Goal: Task Accomplishment & Management: Manage account settings

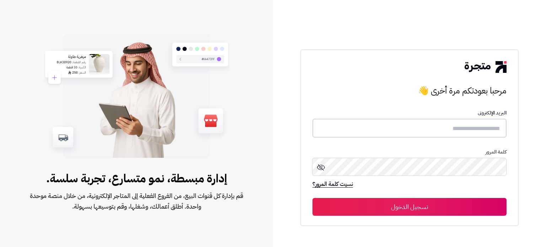
type input "*******"
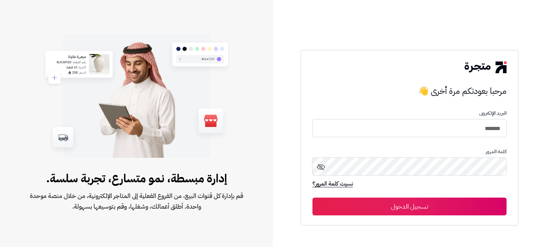
click at [440, 207] on button "تسجيل الدخول" at bounding box center [409, 206] width 194 height 18
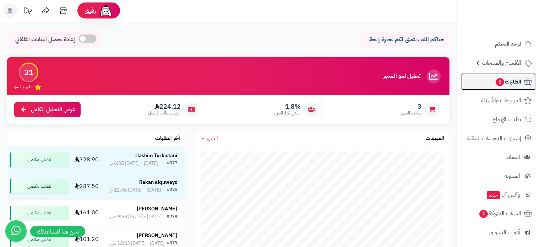
click at [510, 81] on span "الطلبات 2" at bounding box center [508, 82] width 26 height 10
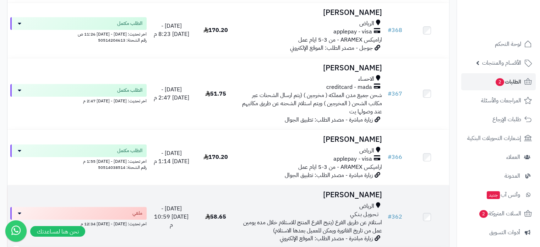
scroll to position [426, 0]
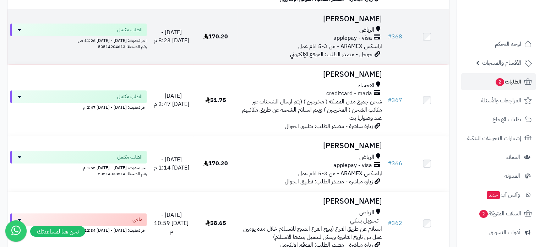
click at [331, 34] on div "الرياض" at bounding box center [310, 30] width 141 height 8
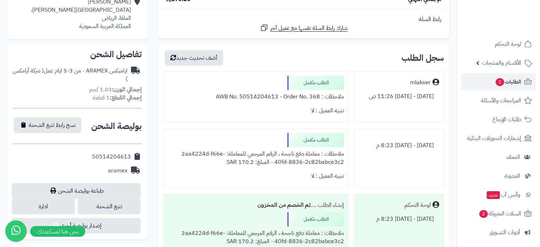
scroll to position [213, 0]
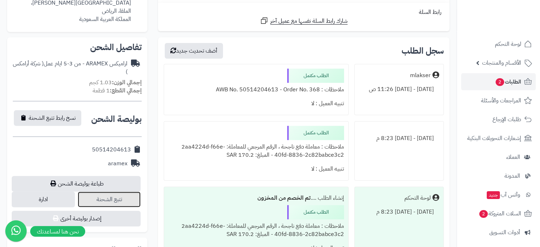
click at [94, 201] on link "تتبع الشحنة" at bounding box center [109, 199] width 63 height 16
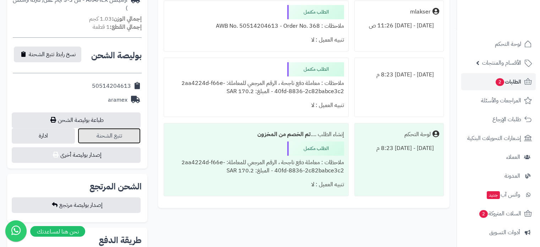
scroll to position [284, 0]
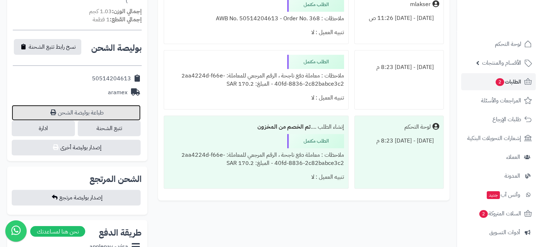
click at [89, 115] on link "طباعة بوليصة الشحن" at bounding box center [76, 113] width 129 height 16
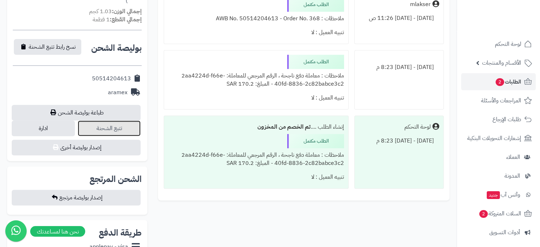
click at [107, 130] on link "تتبع الشحنة" at bounding box center [109, 128] width 63 height 16
